Goal: Information Seeking & Learning: Learn about a topic

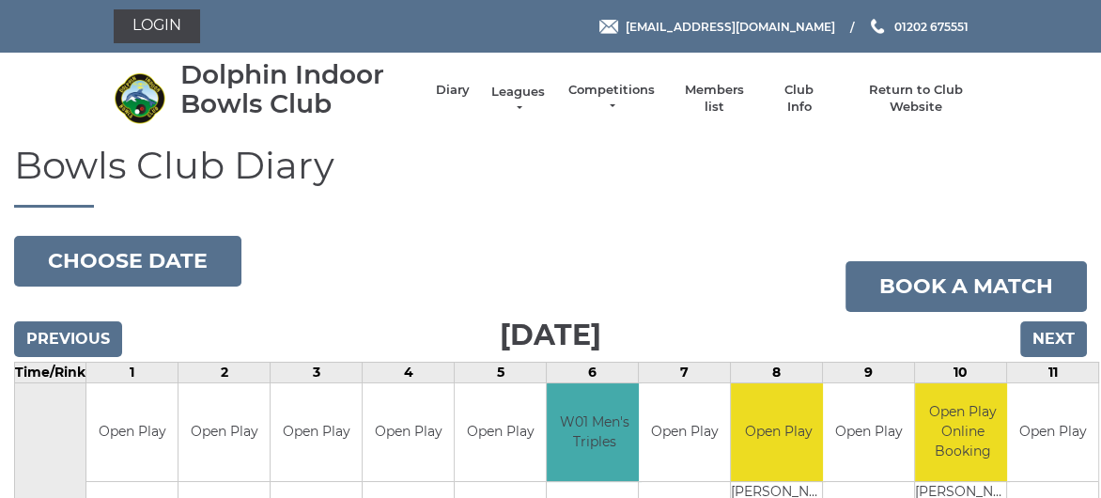
click at [525, 89] on link "Leagues" at bounding box center [518, 101] width 59 height 34
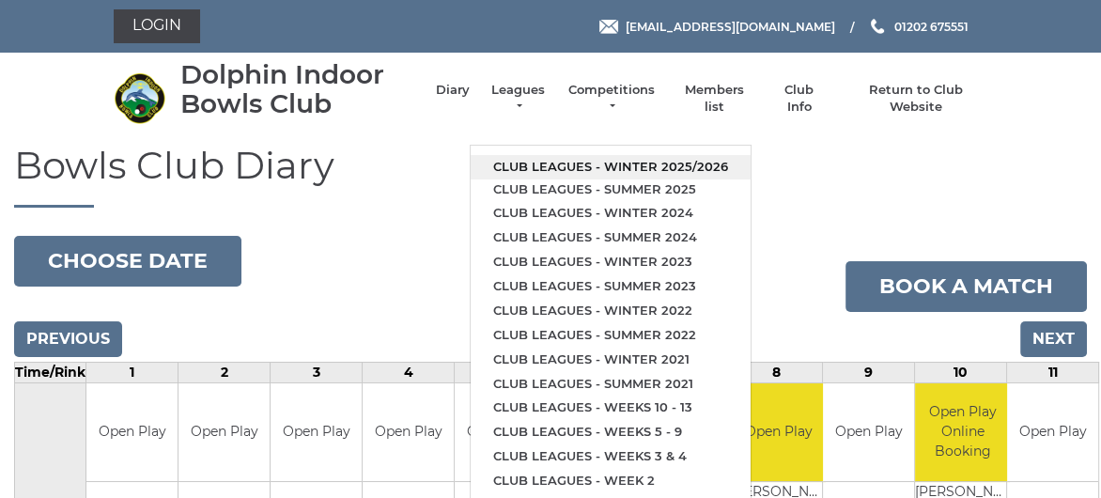
click at [547, 159] on link "Club leagues - Winter 2025/2026" at bounding box center [611, 167] width 280 height 24
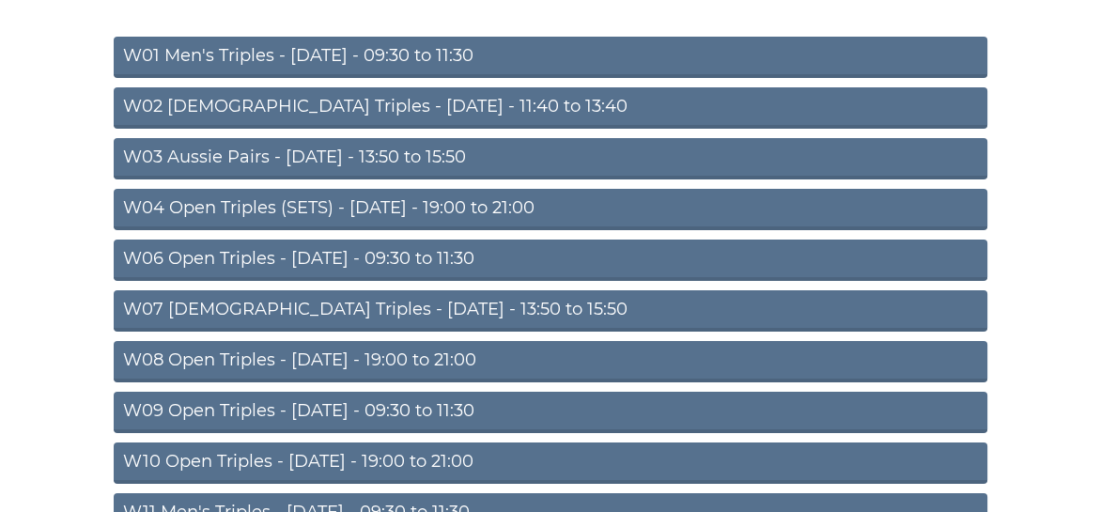
scroll to position [188, 0]
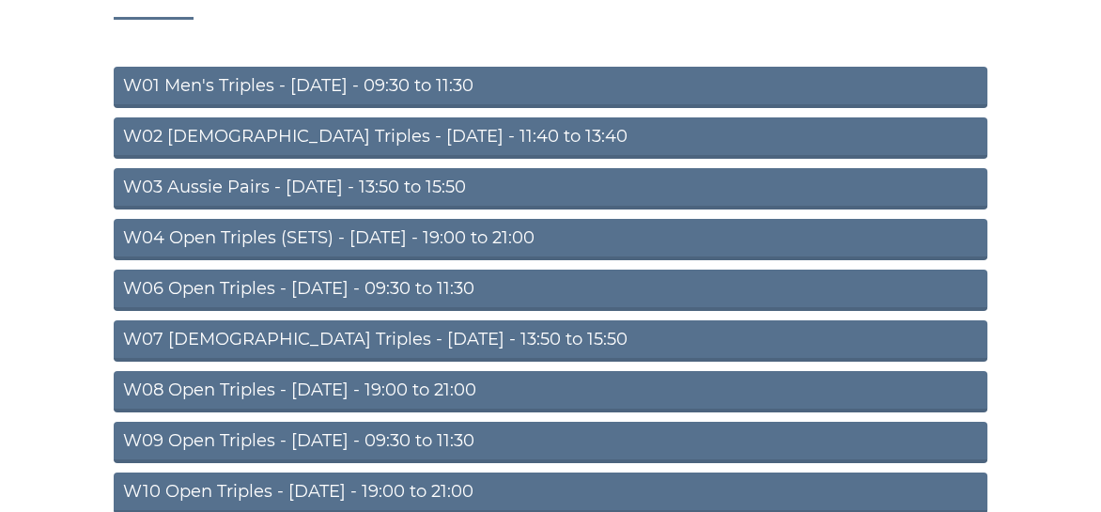
click at [405, 84] on link "W01 Men's Triples - Monday - 09:30 to 11:30" at bounding box center [551, 87] width 874 height 41
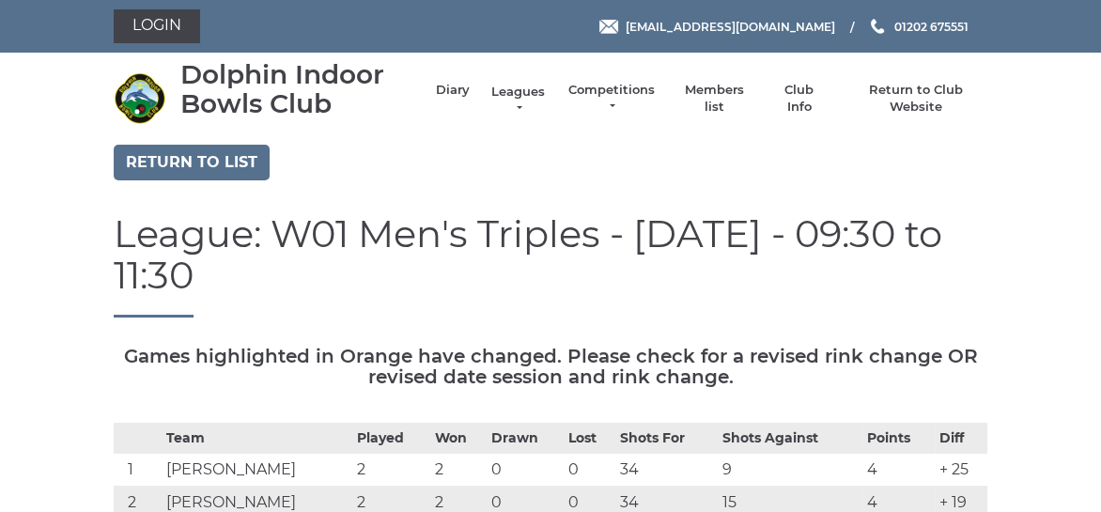
click at [518, 94] on link "Leagues" at bounding box center [518, 101] width 59 height 34
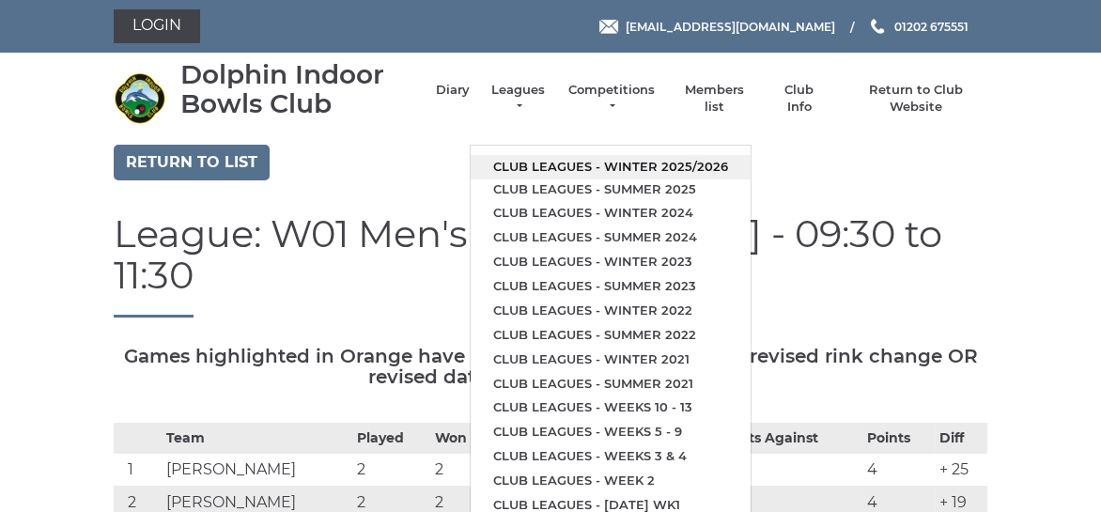
click at [546, 164] on link "Club leagues - Winter 2025/2026" at bounding box center [611, 167] width 280 height 24
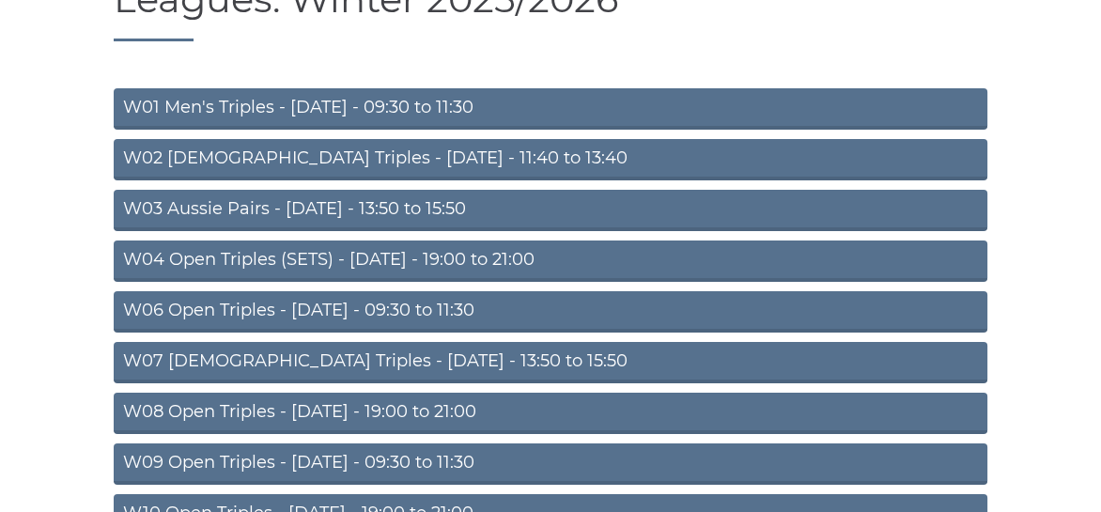
scroll to position [282, 0]
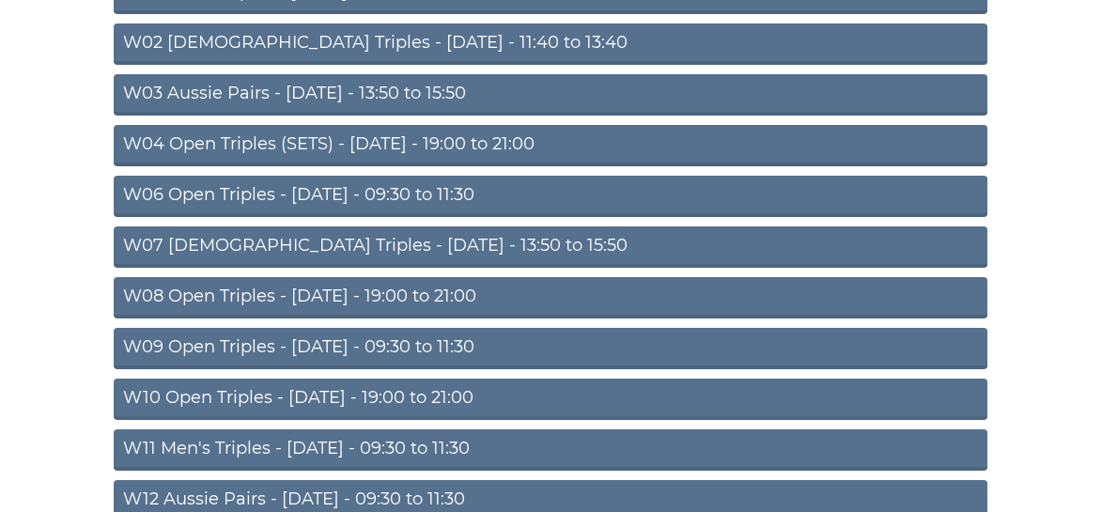
click at [404, 194] on link "W06 Open Triples - Tuesday - 09:30 to 11:30" at bounding box center [551, 196] width 874 height 41
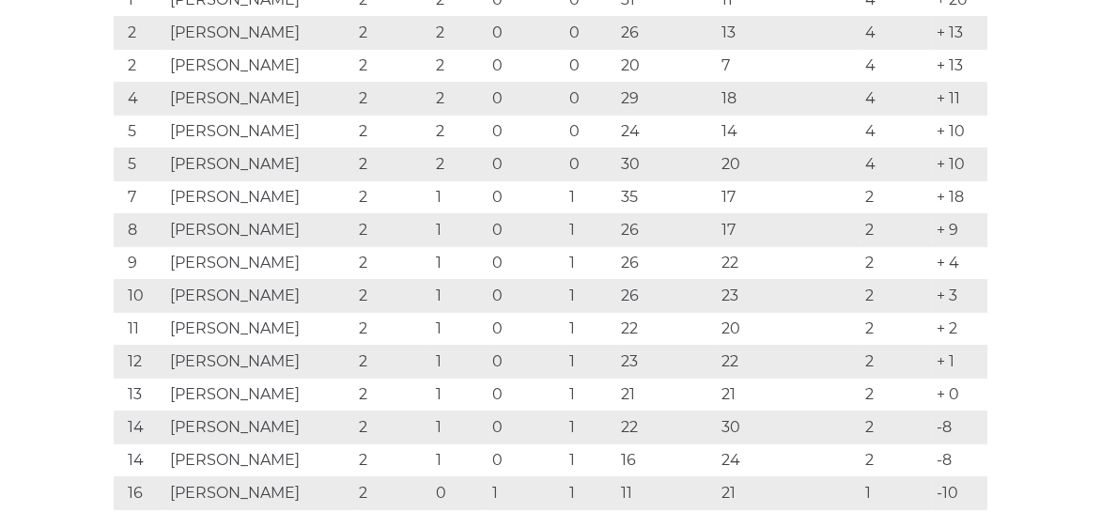
scroll to position [376, 0]
